Goal: Information Seeking & Learning: Learn about a topic

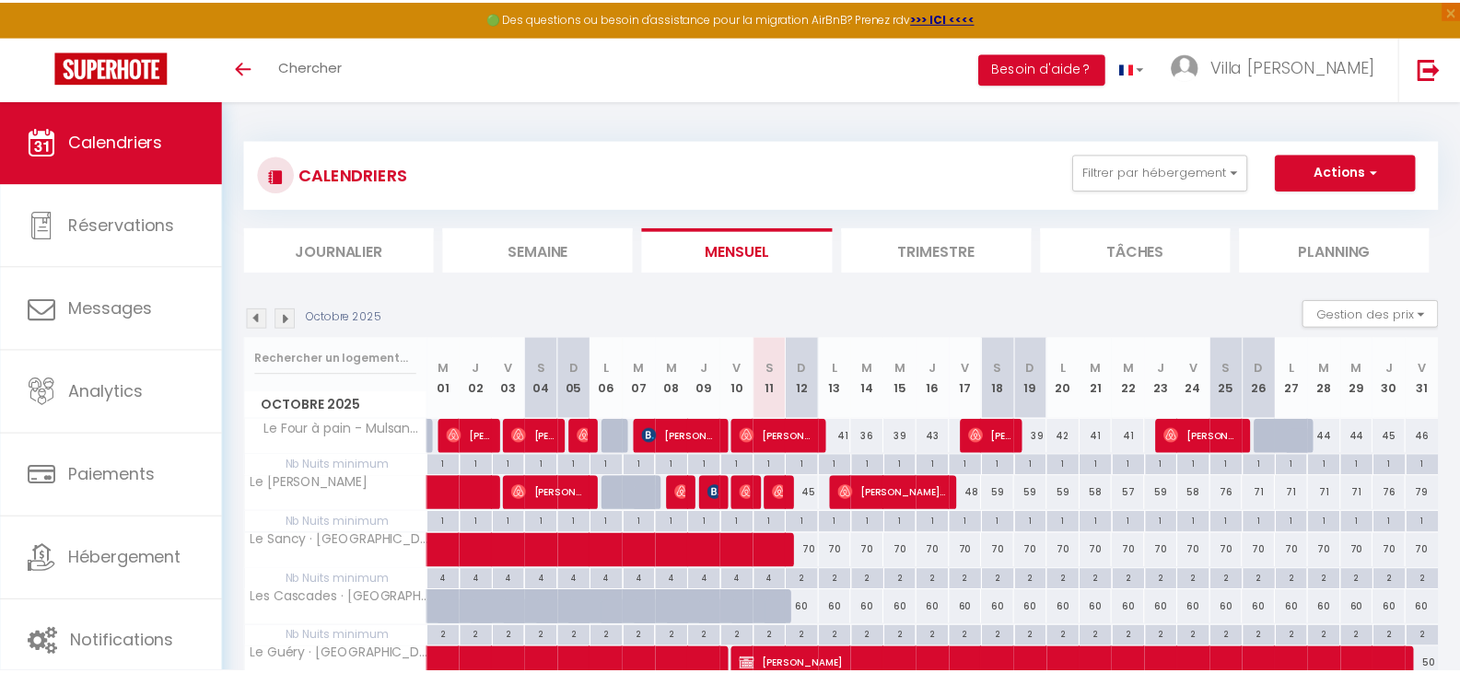
scroll to position [92, 0]
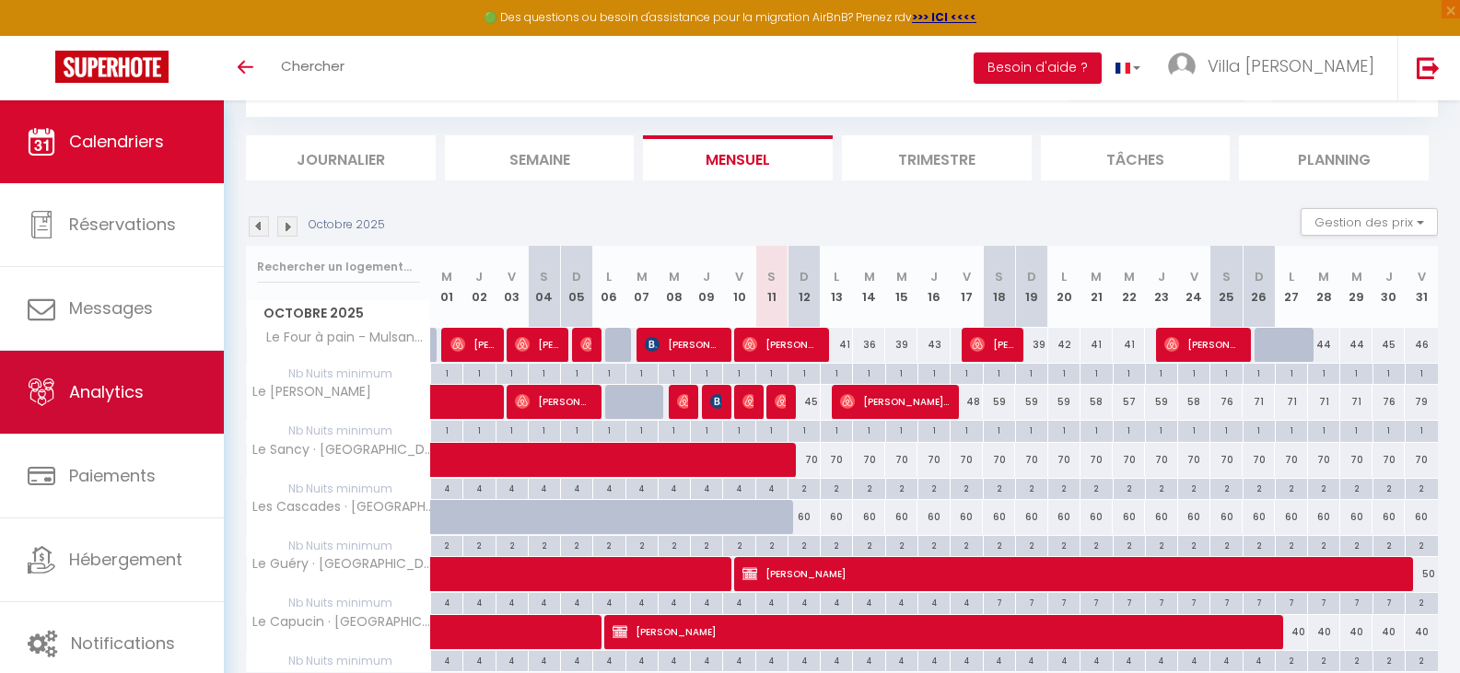
click at [99, 385] on span "Analytics" at bounding box center [106, 391] width 75 height 23
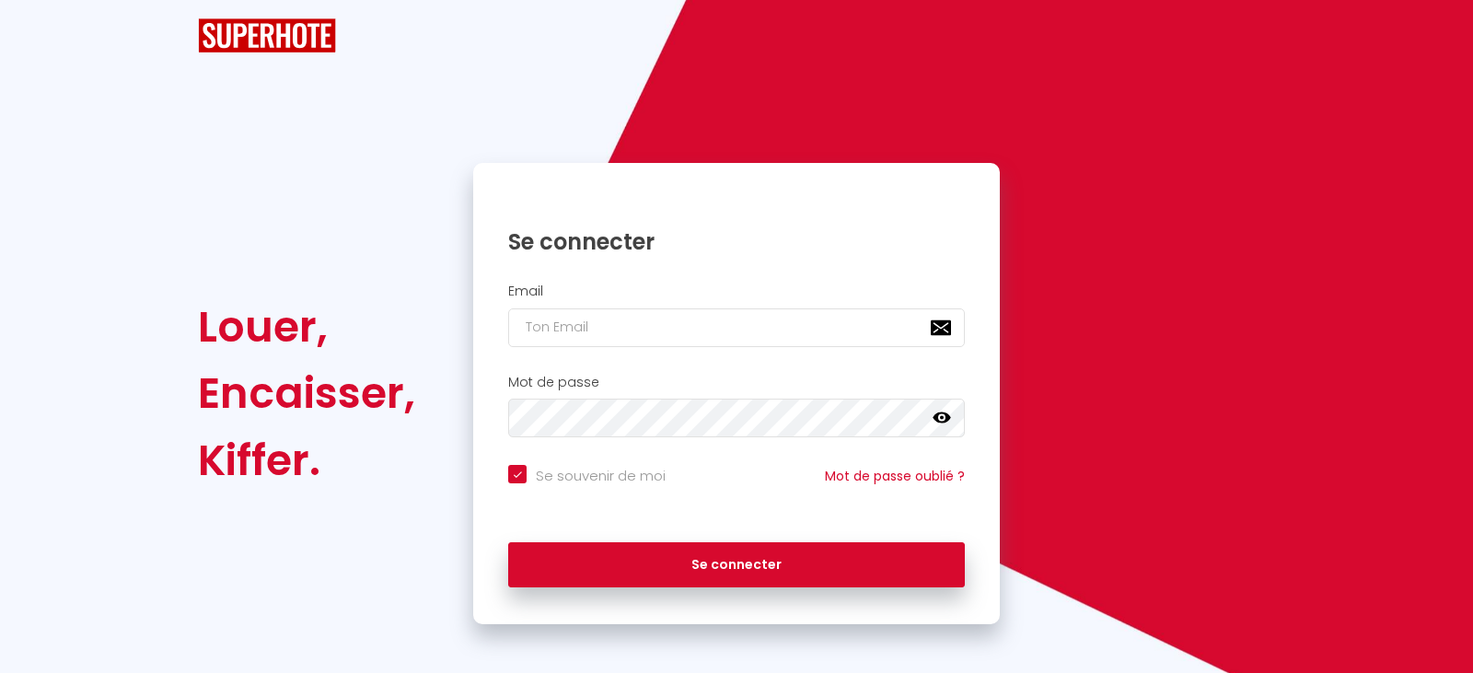
checkbox input "true"
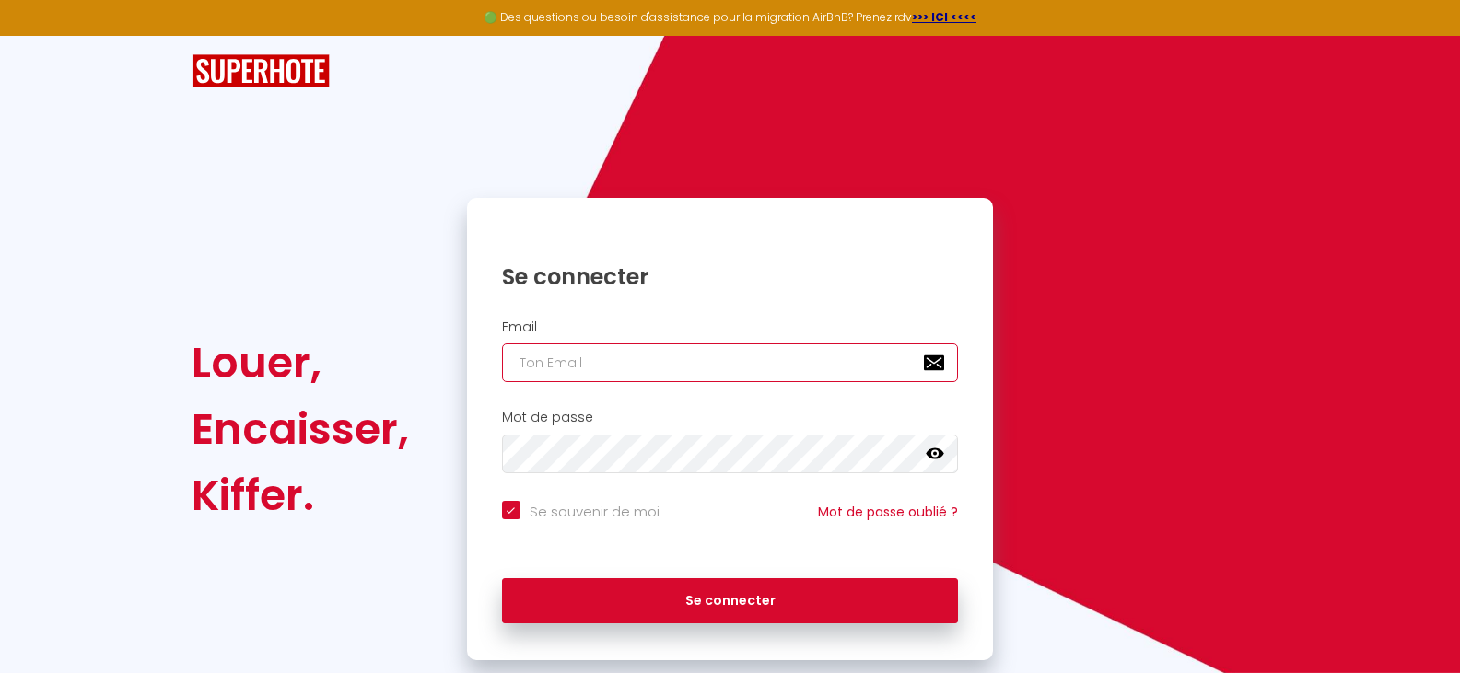
type input "[EMAIL_ADDRESS][DOMAIN_NAME]"
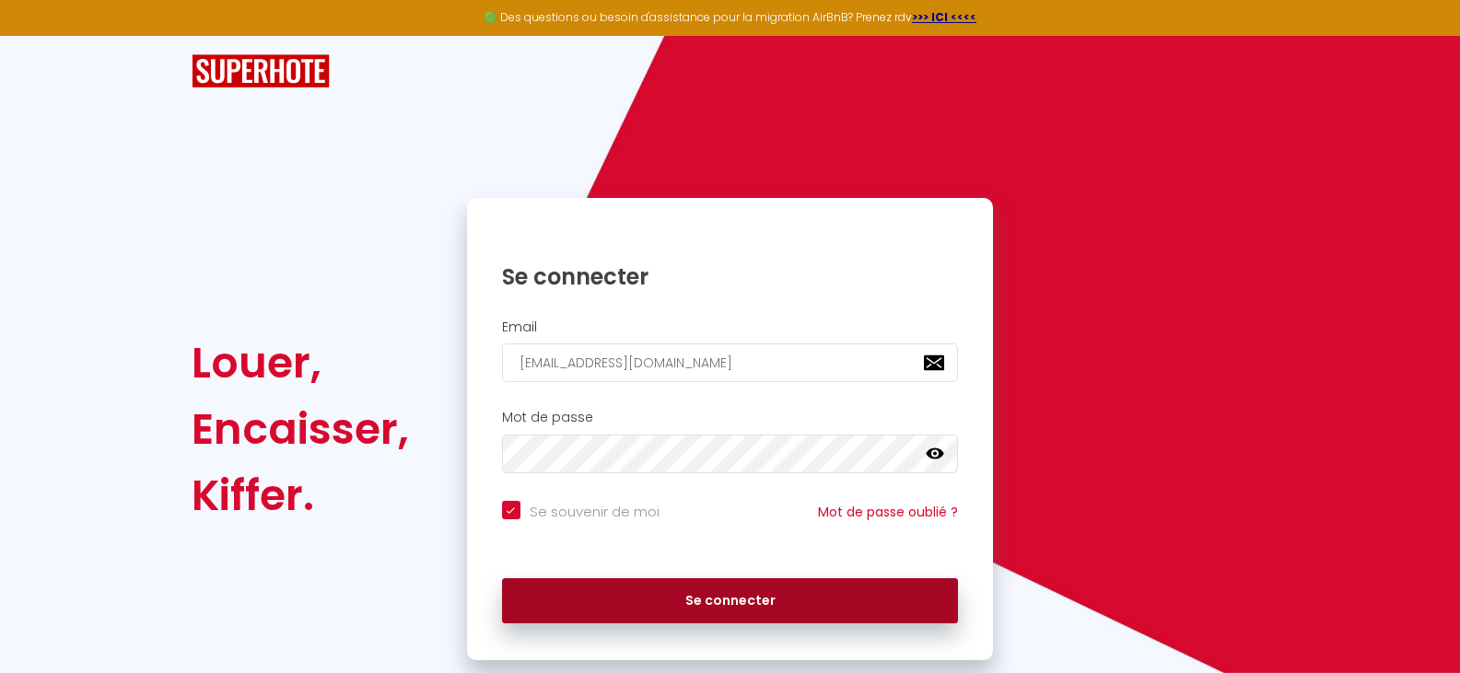
click at [685, 608] on button "Se connecter" at bounding box center [730, 601] width 457 height 46
checkbox input "true"
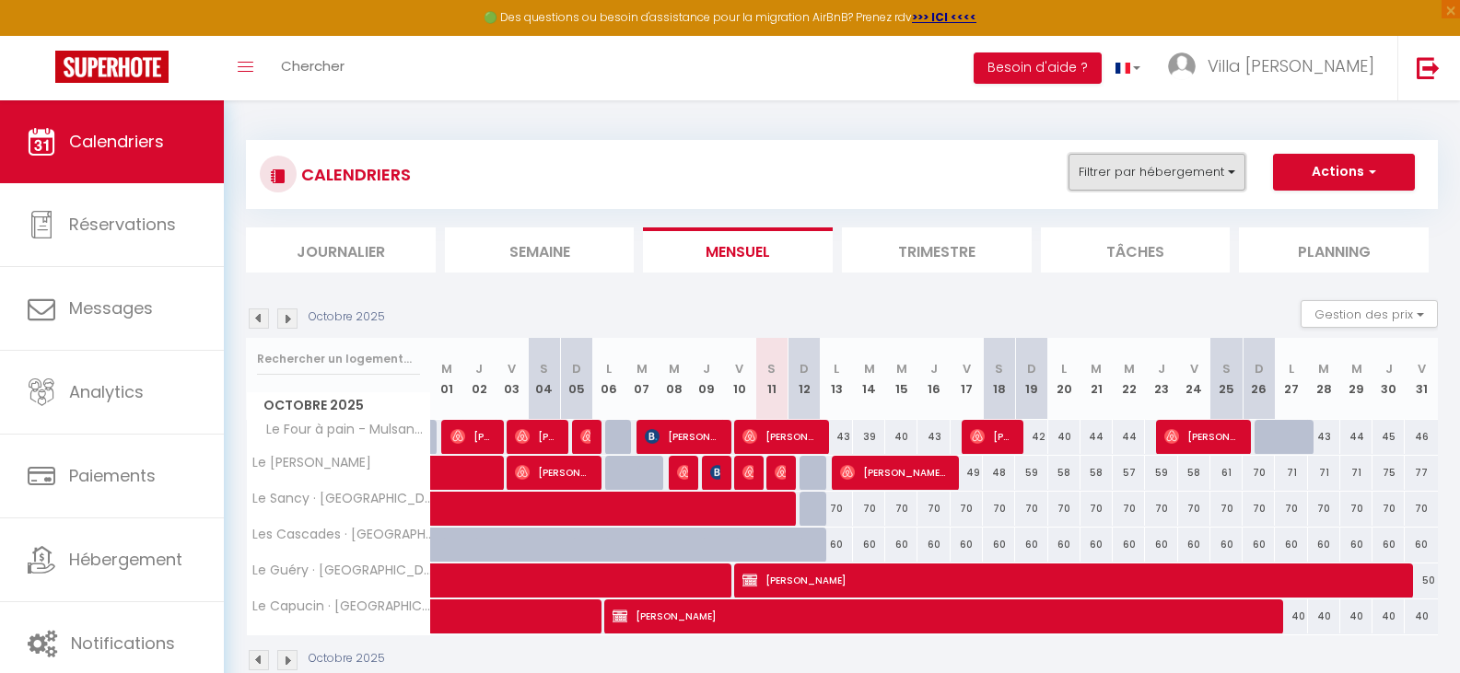
click at [1192, 181] on button "Filtrer par hébergement" at bounding box center [1156, 172] width 177 height 37
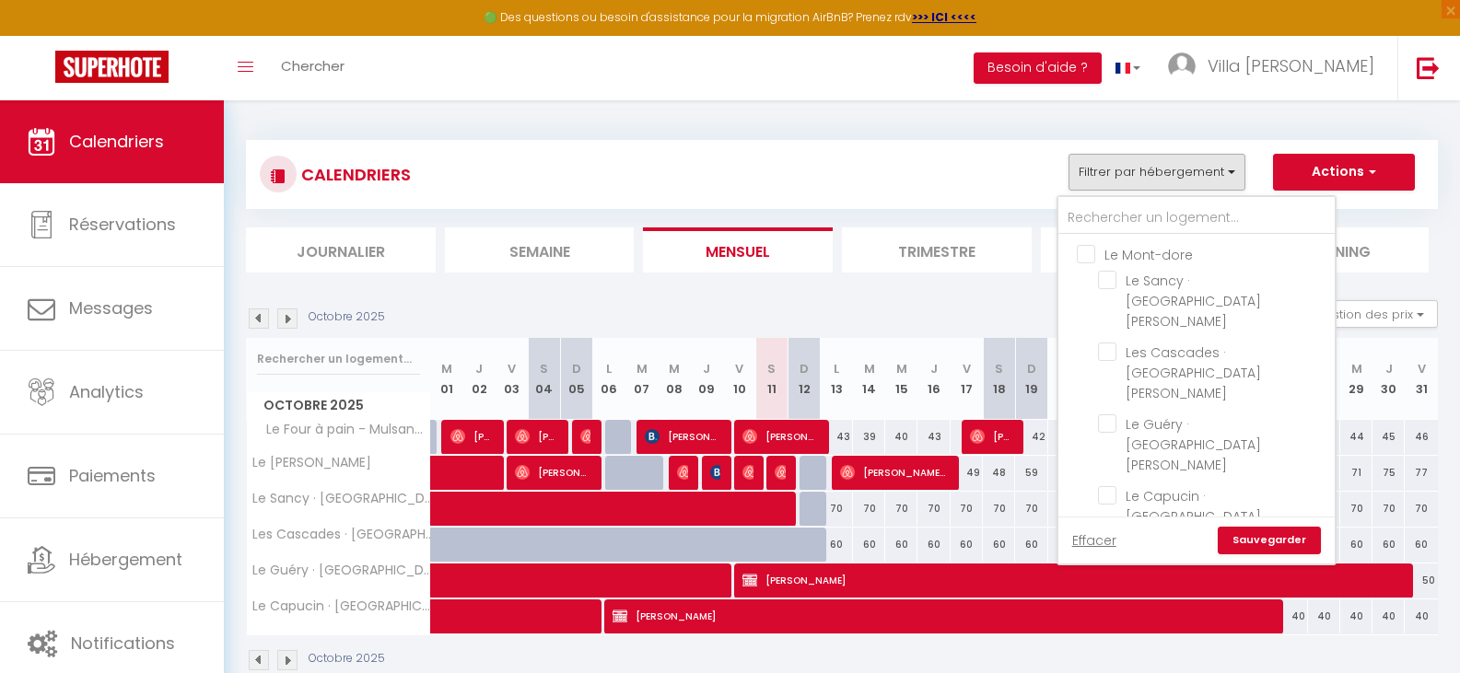
click at [1139, 598] on input "Le Four à pain - Mulsanne" at bounding box center [1213, 607] width 230 height 18
checkbox input "true"
checkbox input "false"
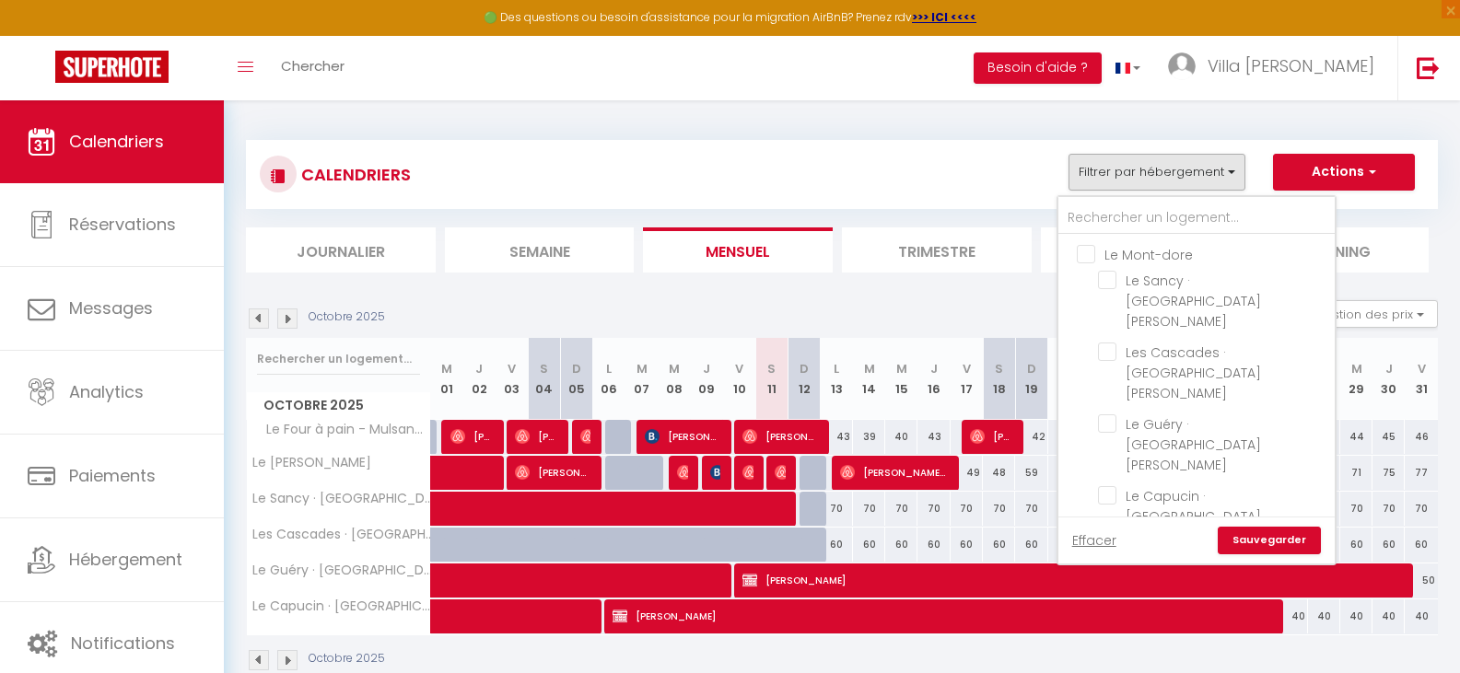
checkbox input "false"
click at [1269, 532] on link "Sauvegarder" at bounding box center [1268, 541] width 103 height 28
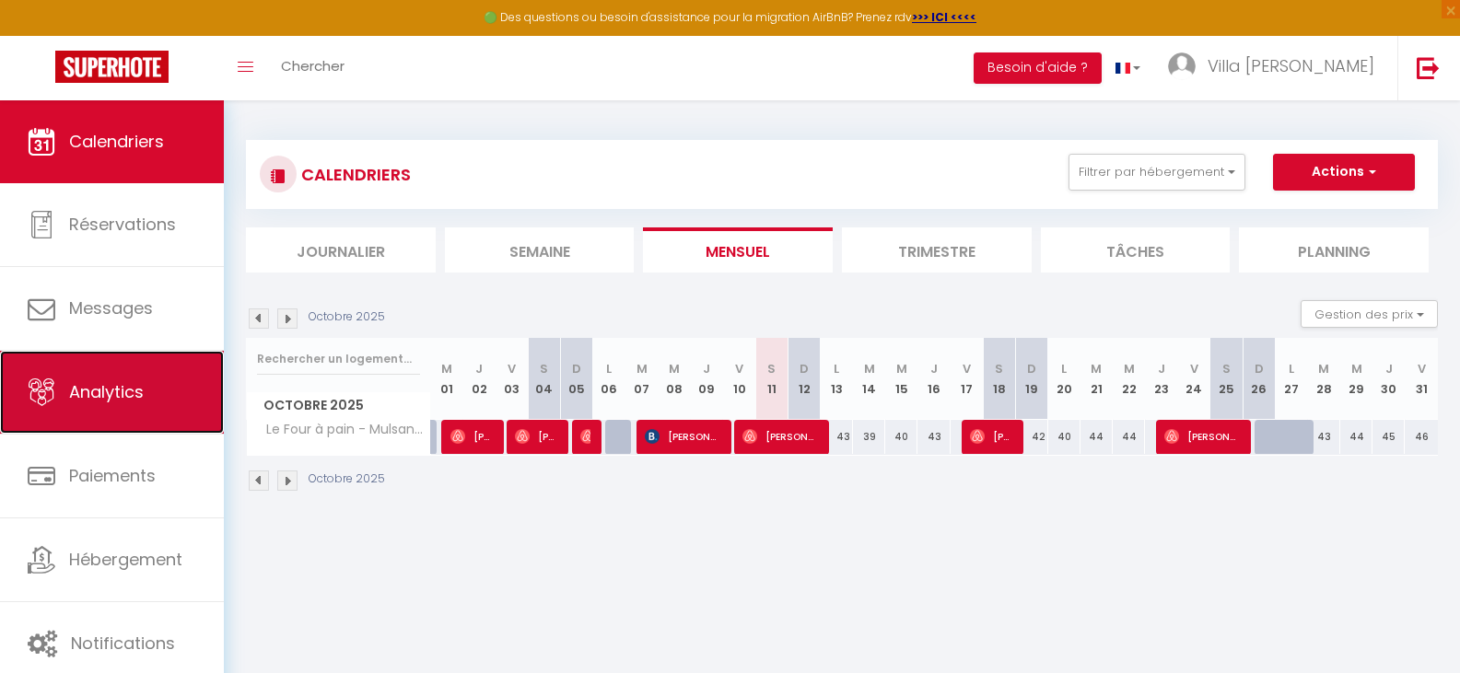
click at [51, 402] on icon at bounding box center [42, 392] width 28 height 28
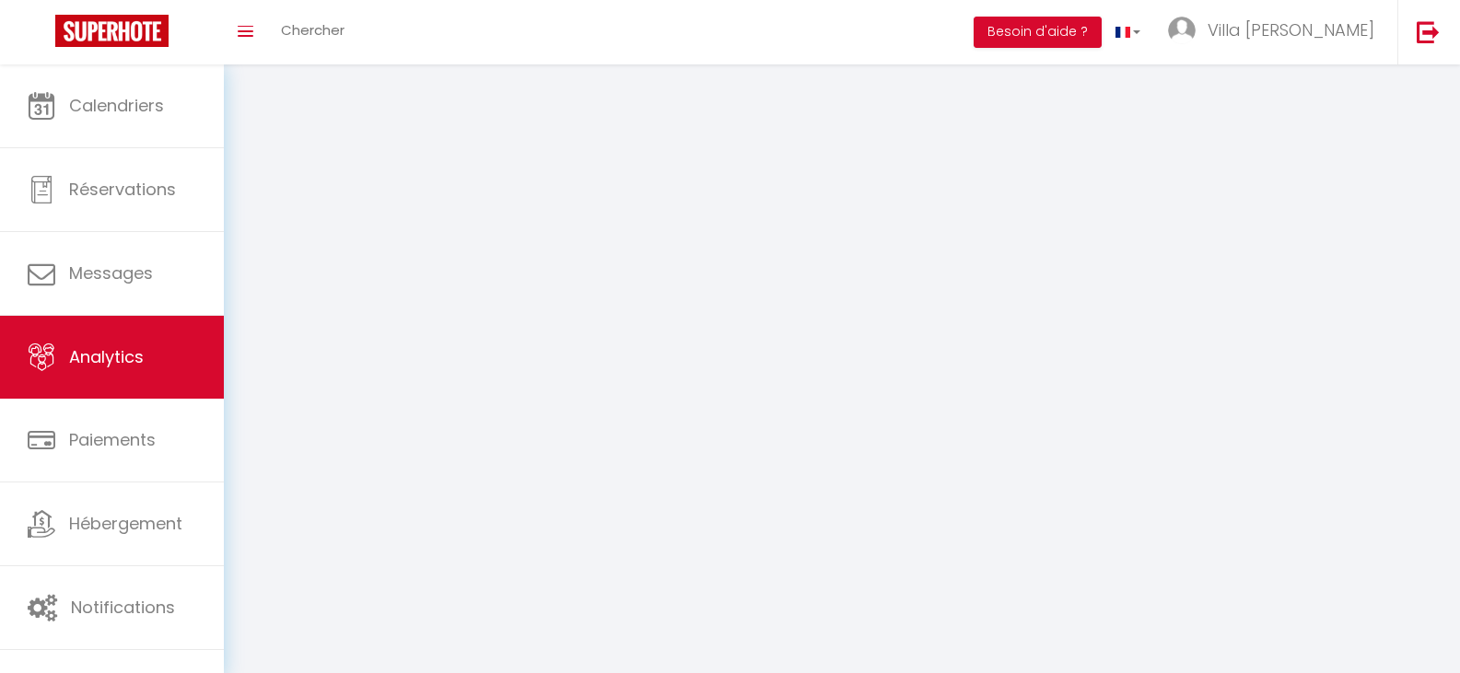
select select "2025"
select select "10"
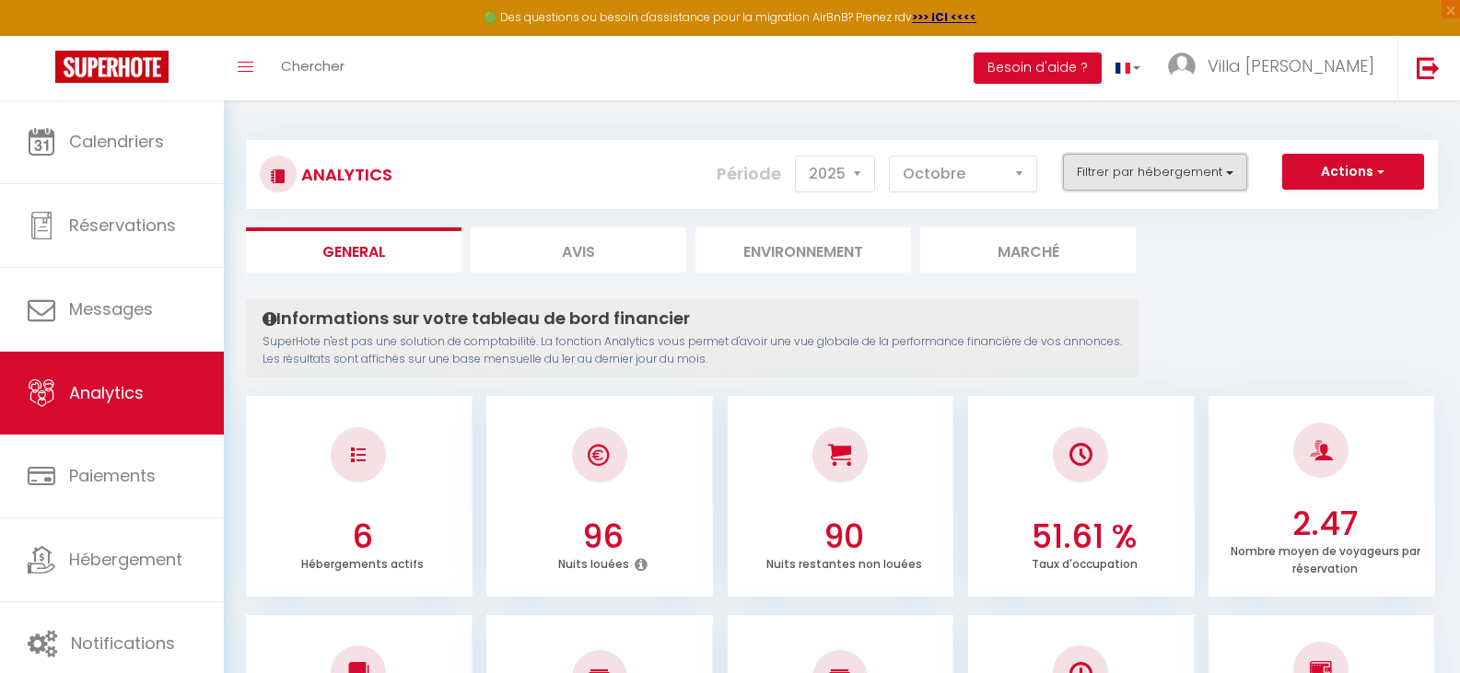
click at [1115, 170] on button "Filtrer par hébergement" at bounding box center [1155, 172] width 184 height 37
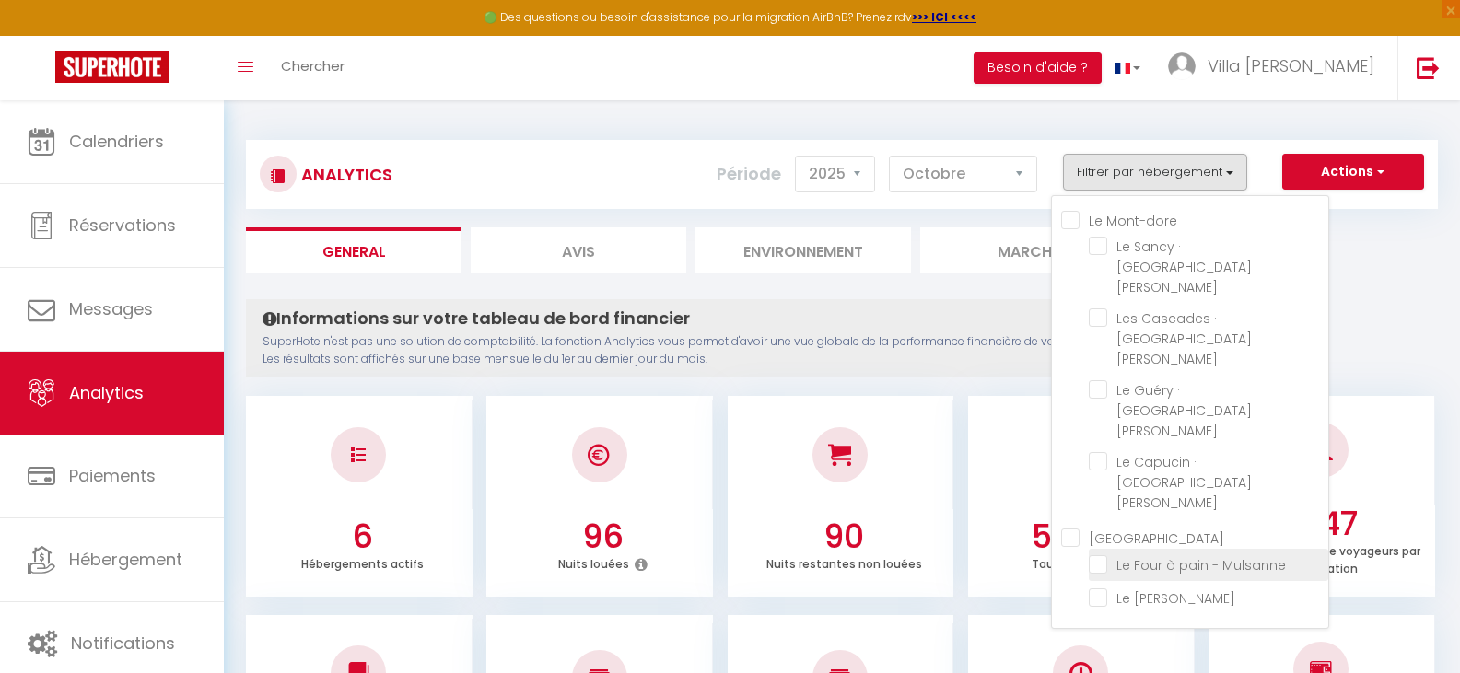
click at [1129, 554] on Mulsanne "checkbox" at bounding box center [1208, 563] width 239 height 18
checkbox Mulsanne "true"
checkbox Julien "false"
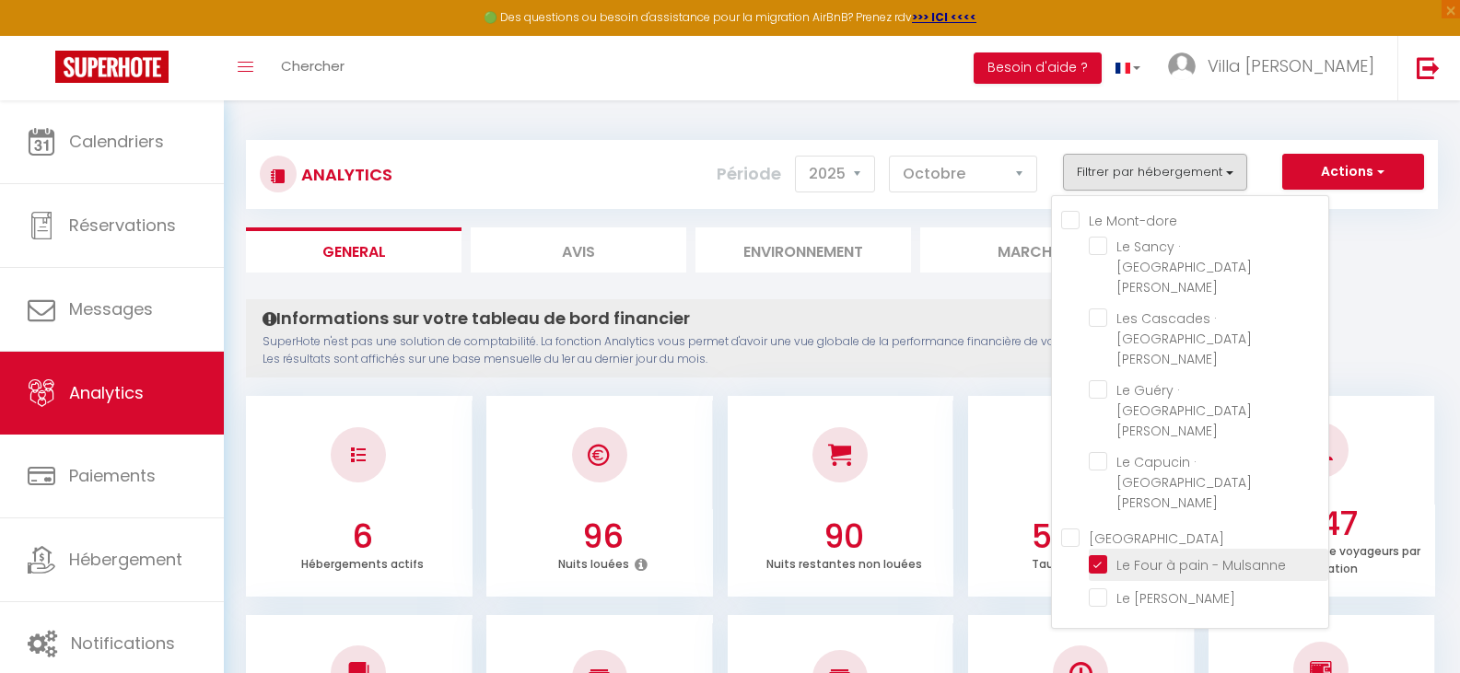
checkbox Julien "false"
checkbox Mans "false"
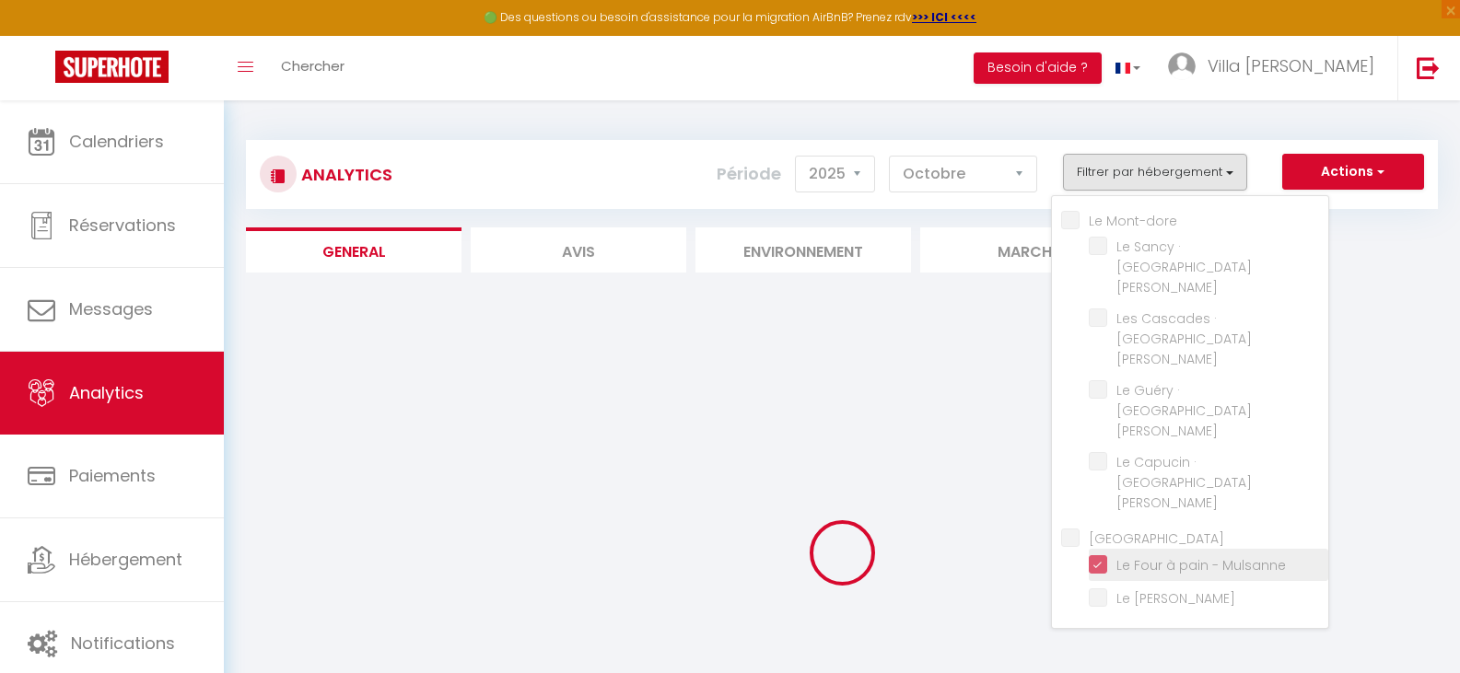
checkbox Julien "false"
checkbox Mans "false"
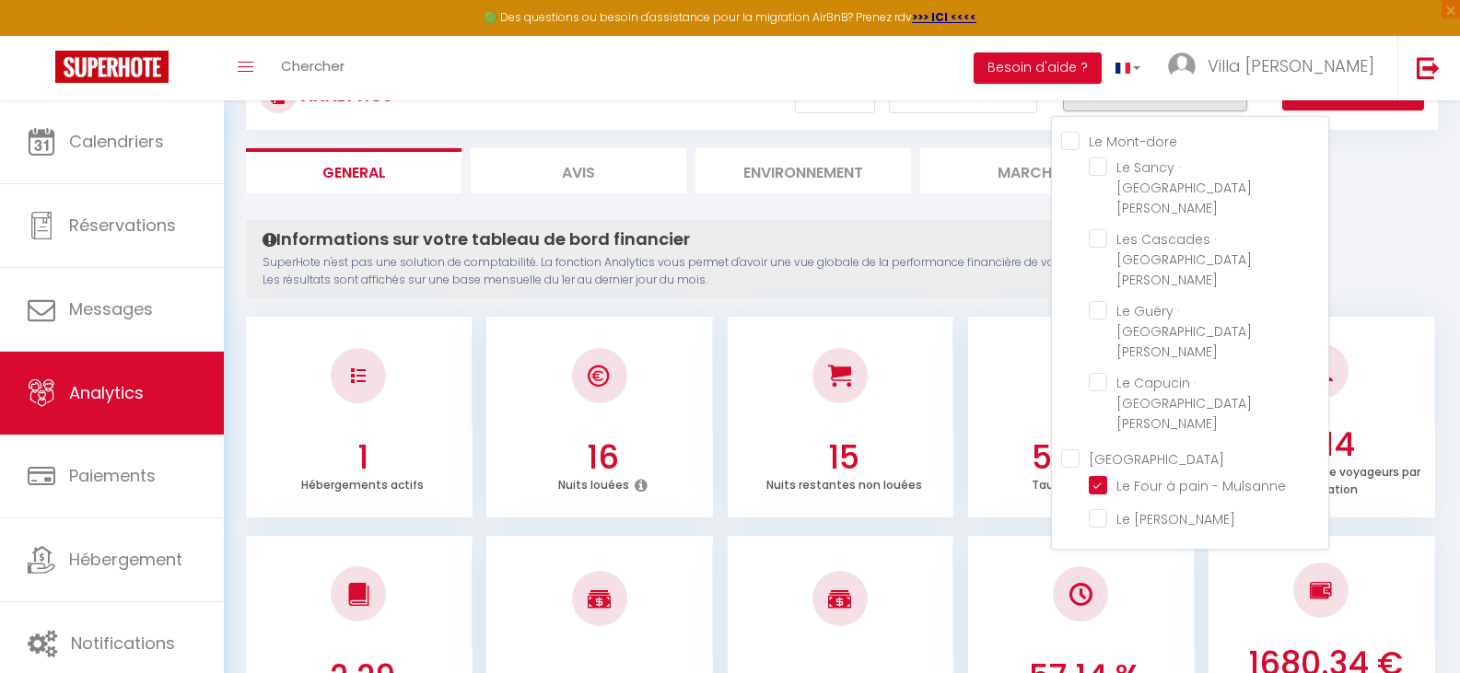
scroll to position [69, 0]
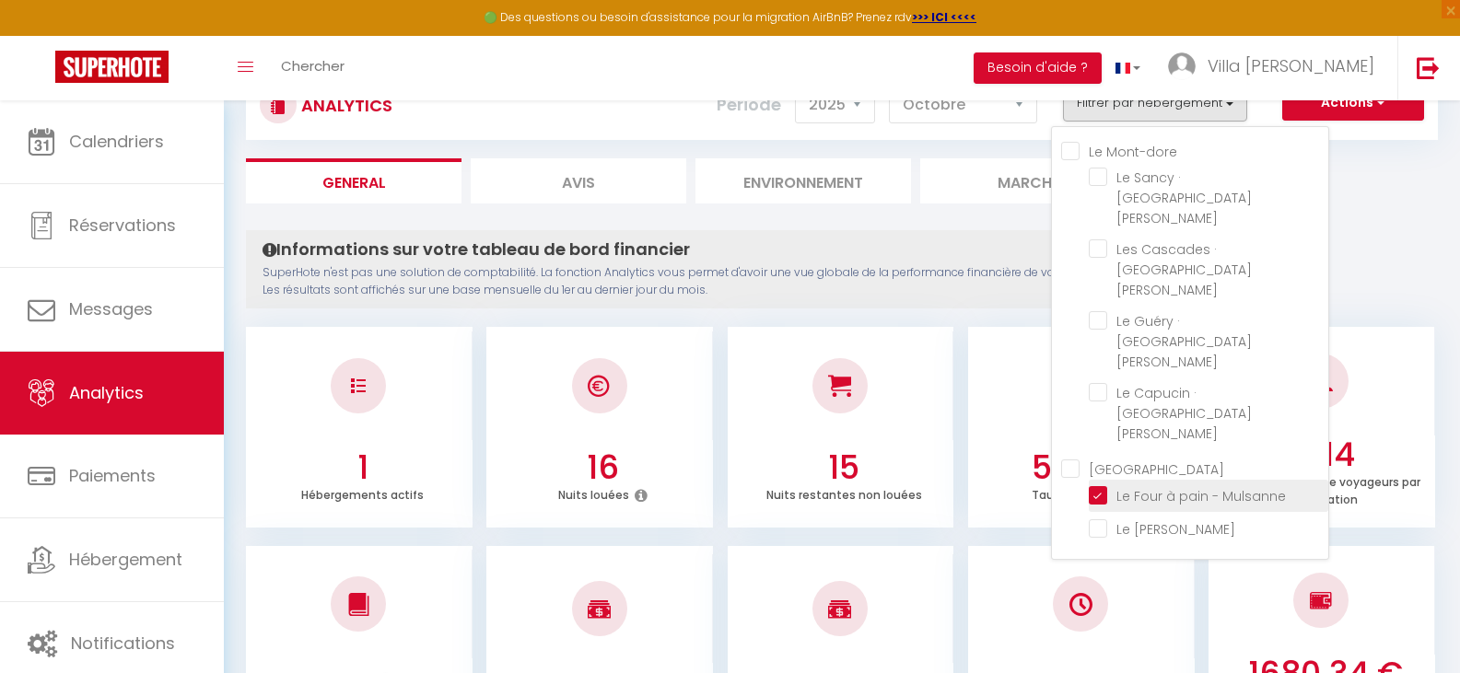
click at [1094, 485] on Mulsanne "checkbox" at bounding box center [1208, 494] width 239 height 18
checkbox Mulsanne "false"
checkbox Julien "false"
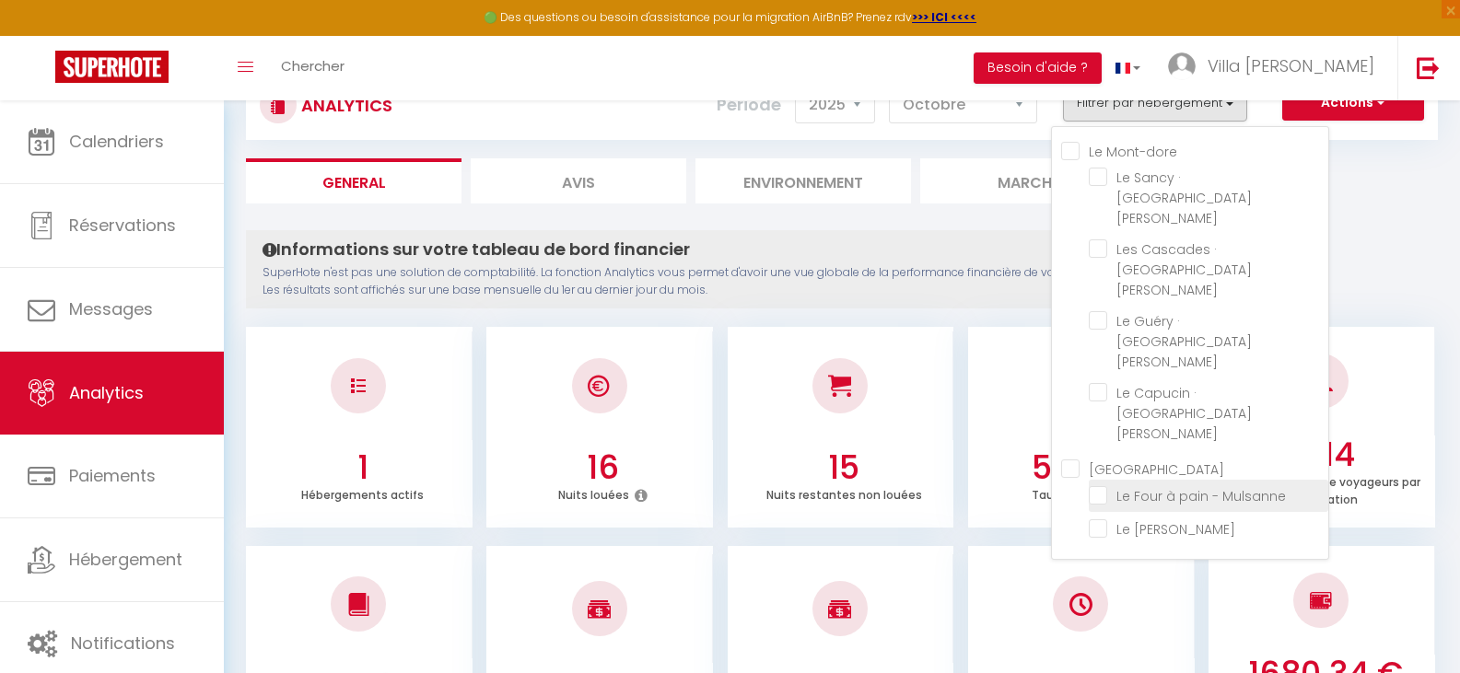
checkbox Julien "false"
checkbox Mans "false"
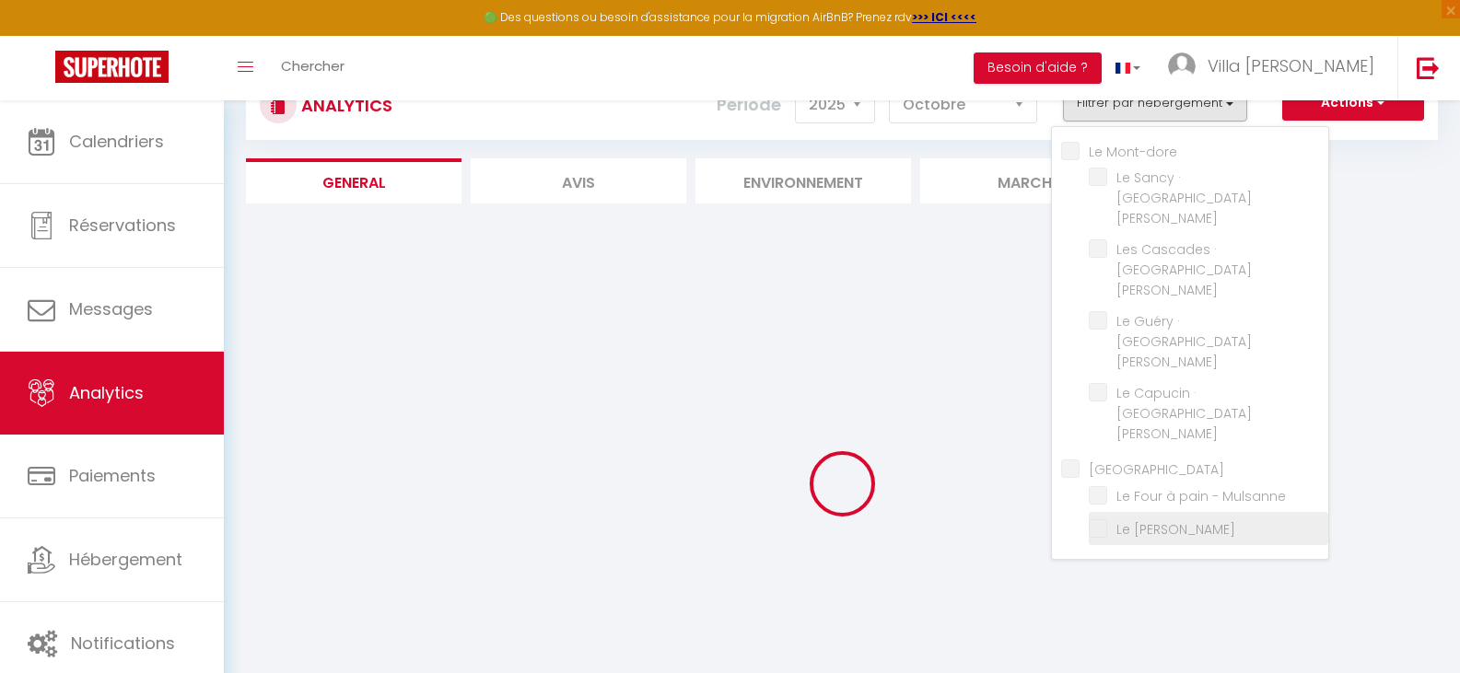
click at [1107, 519] on label "Le [PERSON_NAME]" at bounding box center [1171, 529] width 128 height 20
checkbox Julien "false"
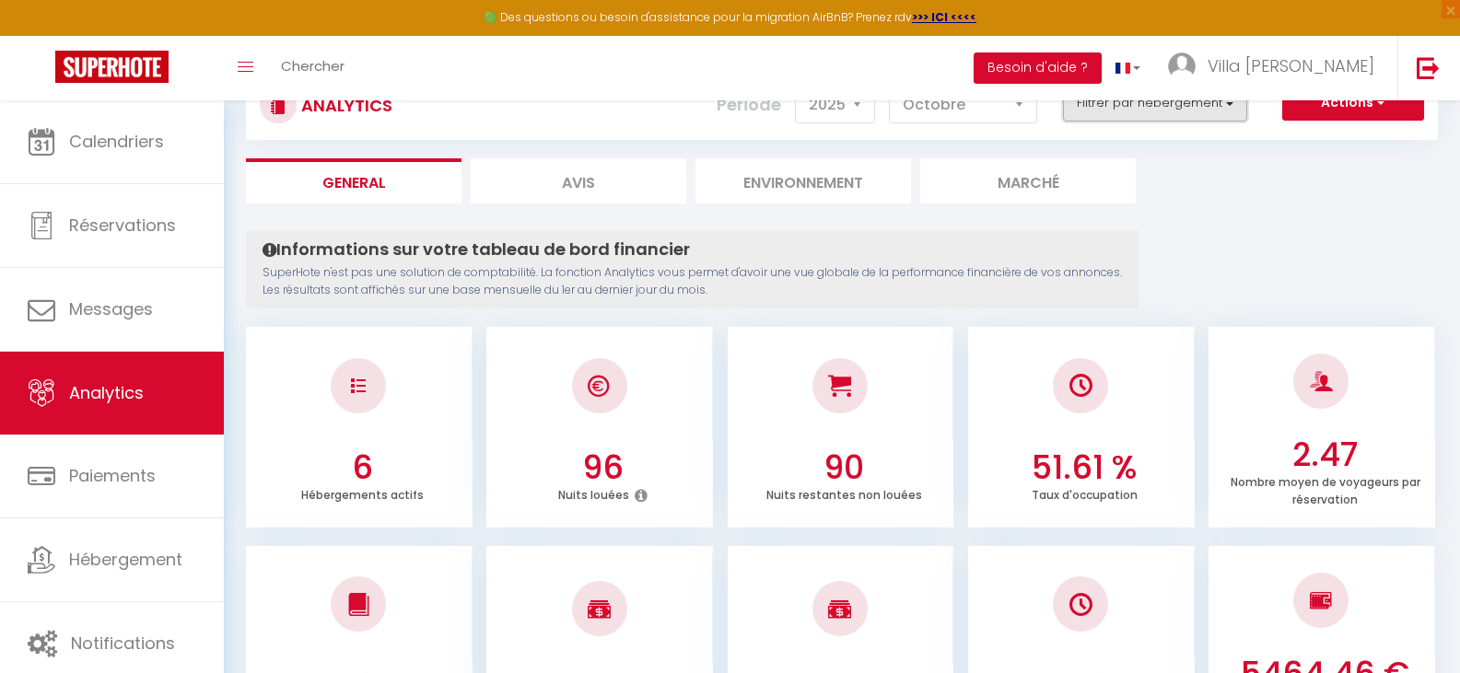
click at [1204, 105] on button "Filtrer par hébergement" at bounding box center [1155, 103] width 184 height 37
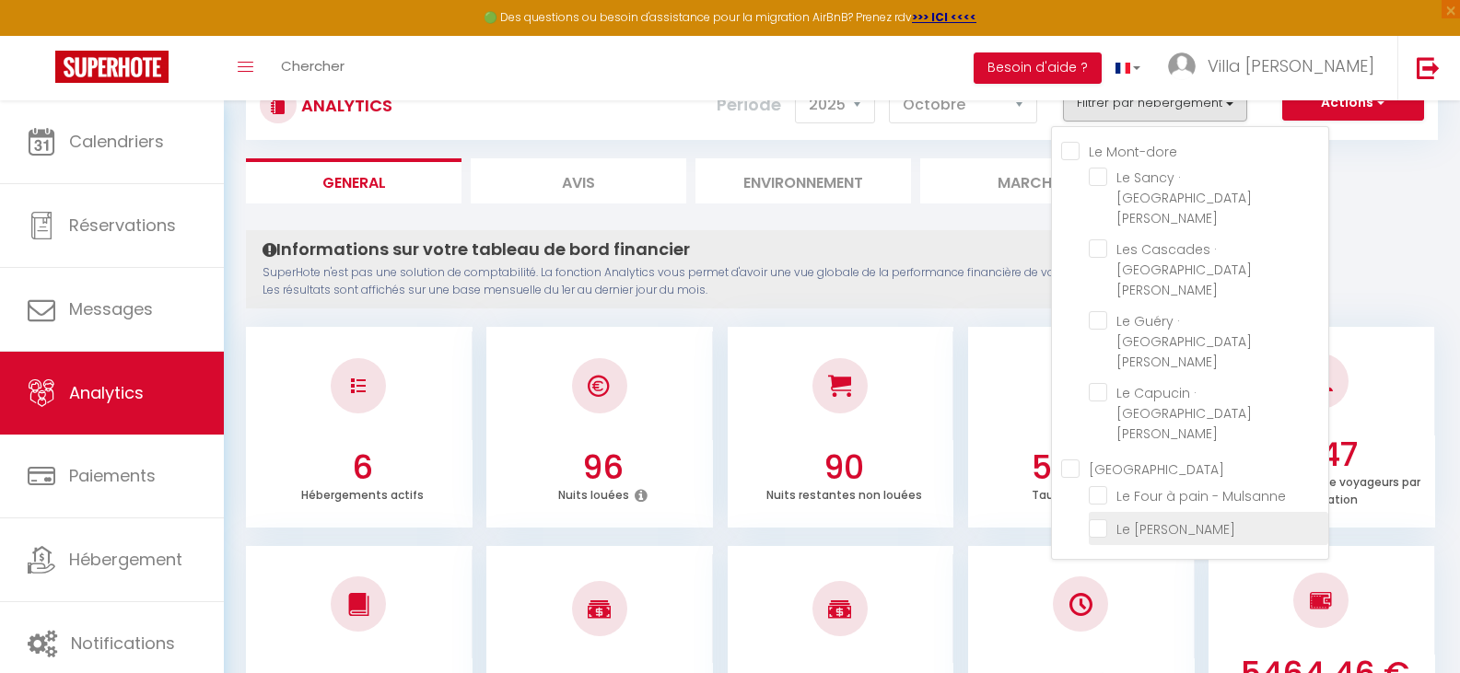
click at [1112, 518] on Mans "checkbox" at bounding box center [1208, 527] width 239 height 18
checkbox Mans "true"
checkbox Julien "false"
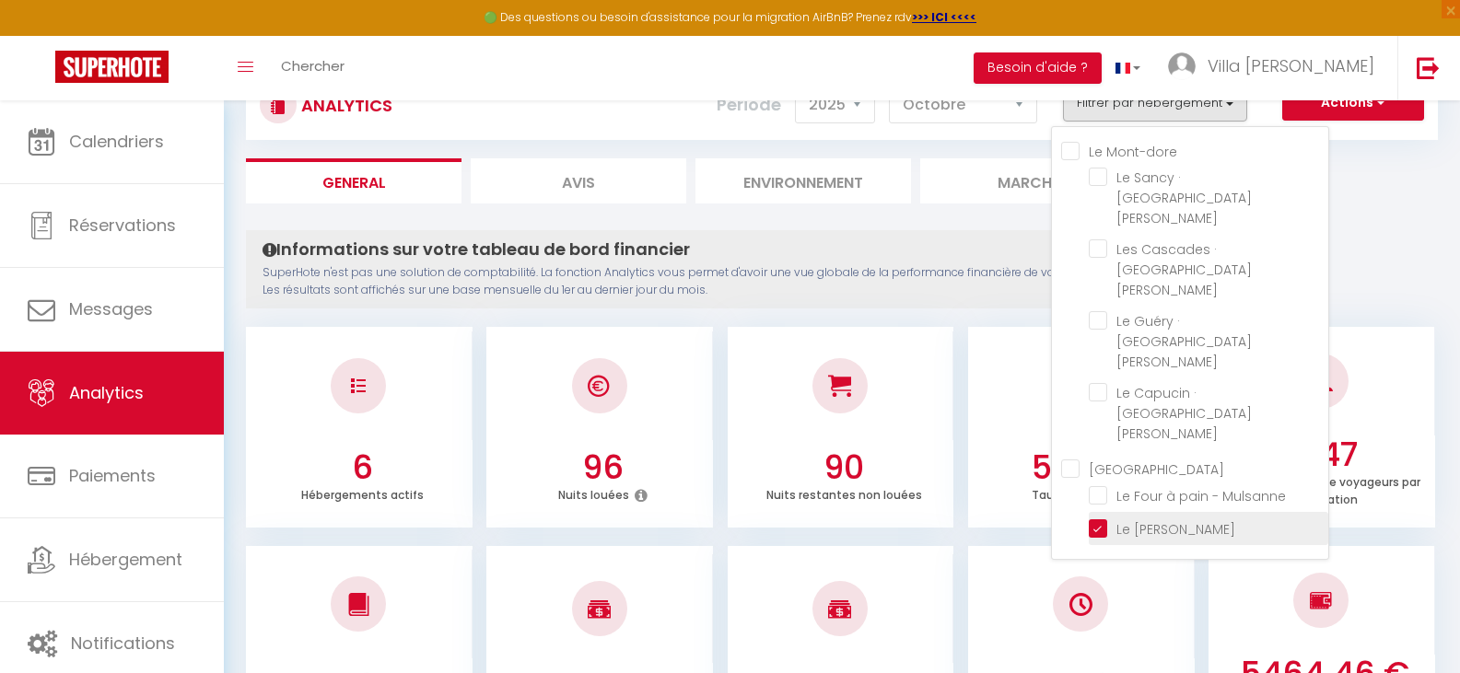
checkbox Julien "false"
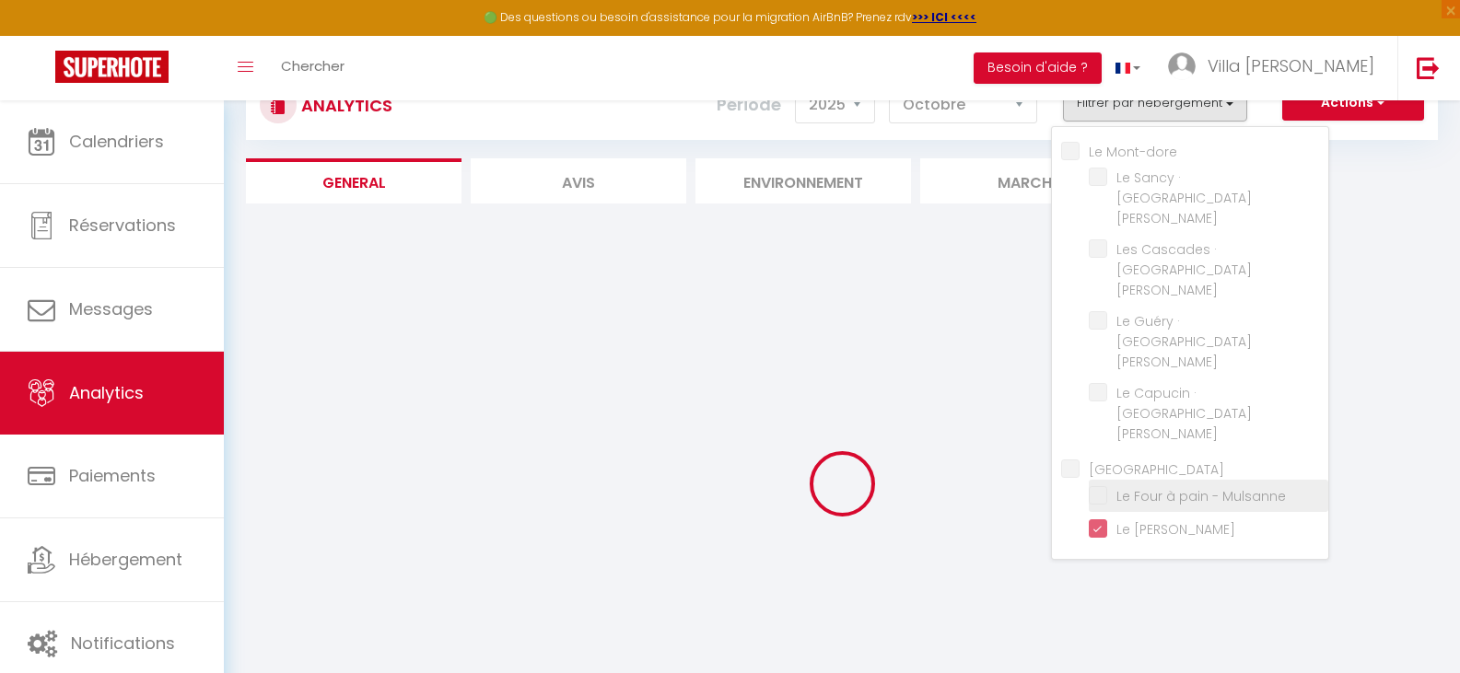
checkbox Julien "false"
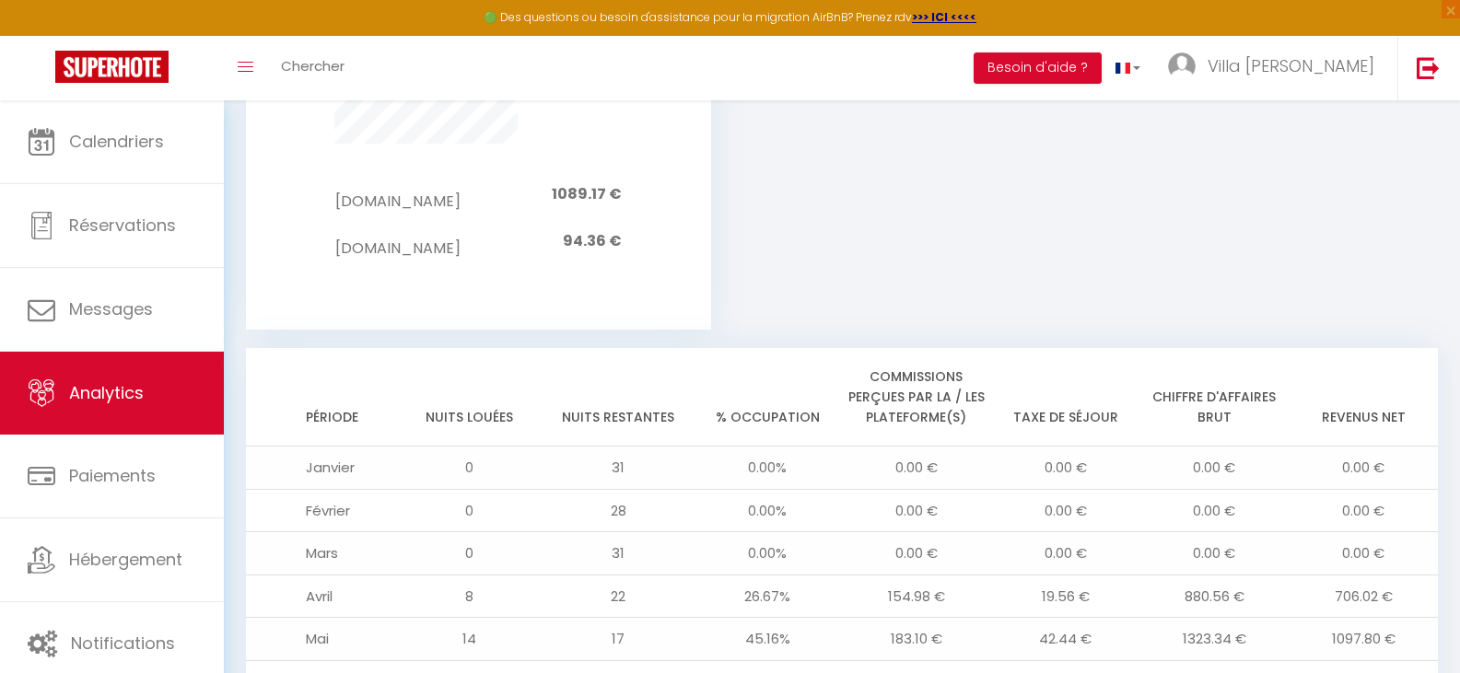
scroll to position [1616, 0]
